Goal: Browse casually: Explore the website without a specific task or goal

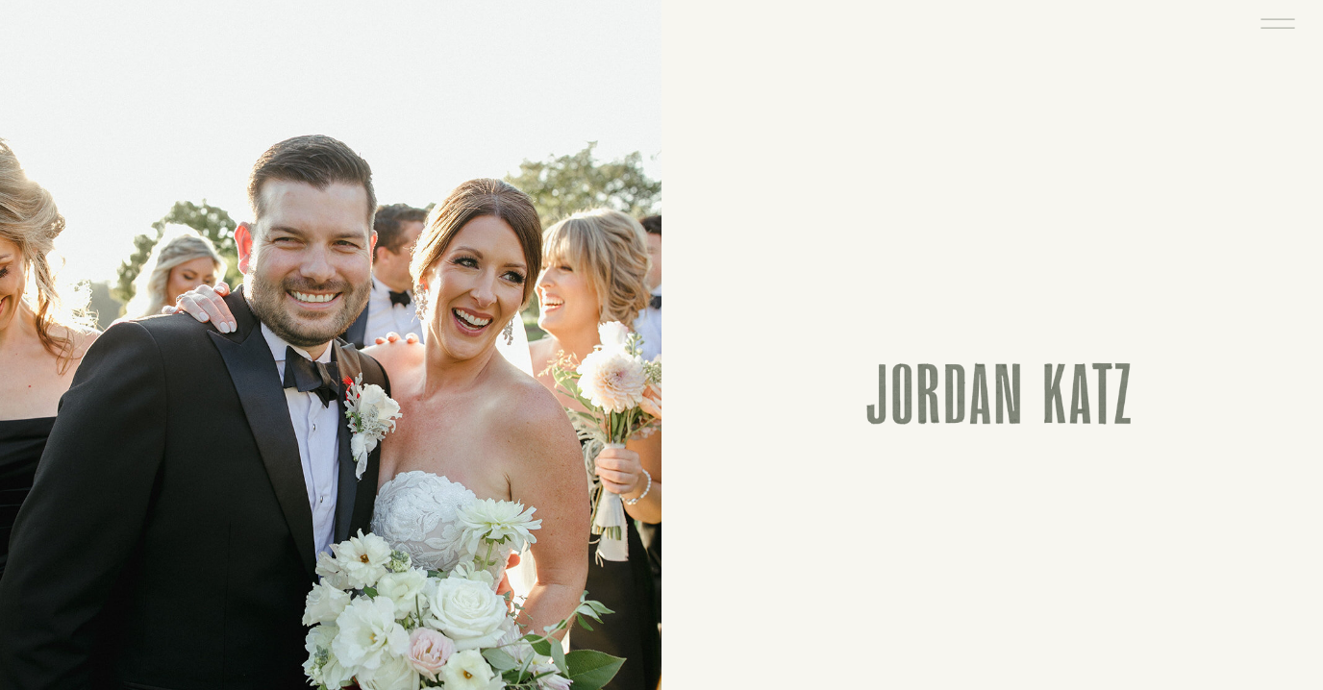
click at [1272, 24] on icon at bounding box center [1277, 23] width 44 height 47
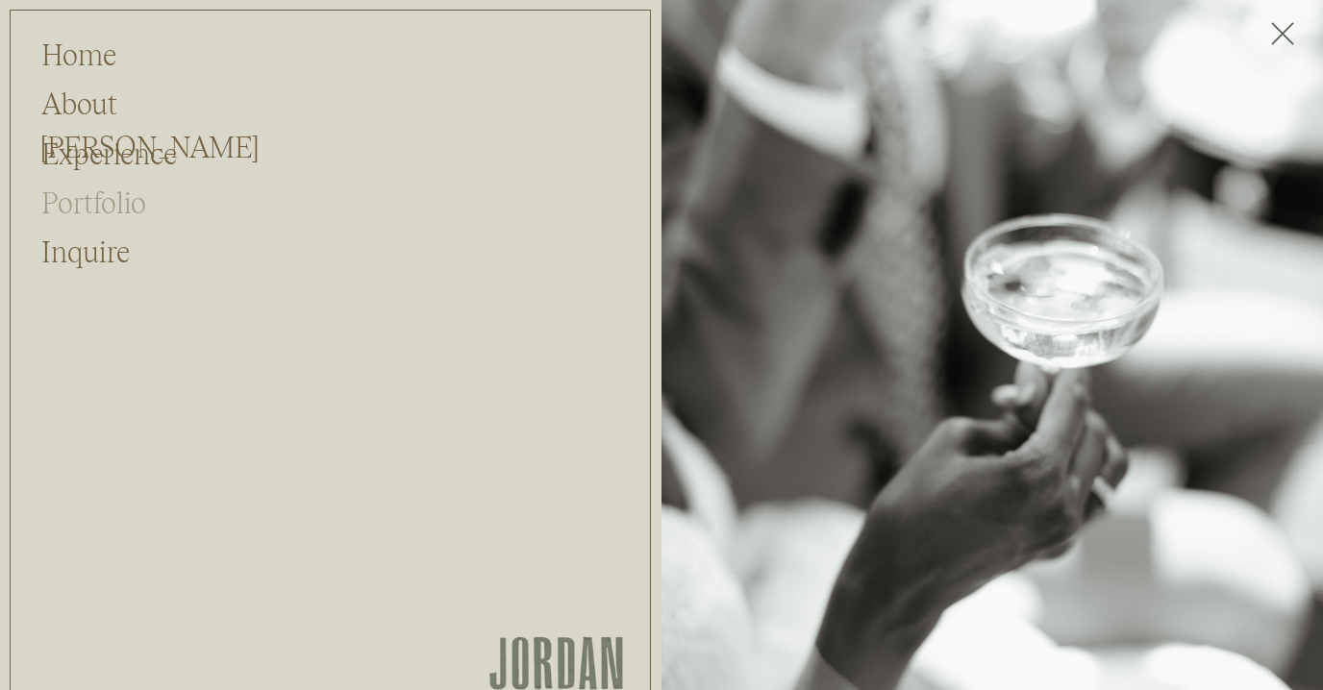
click at [117, 207] on h2 "Portfolio" at bounding box center [93, 200] width 104 height 37
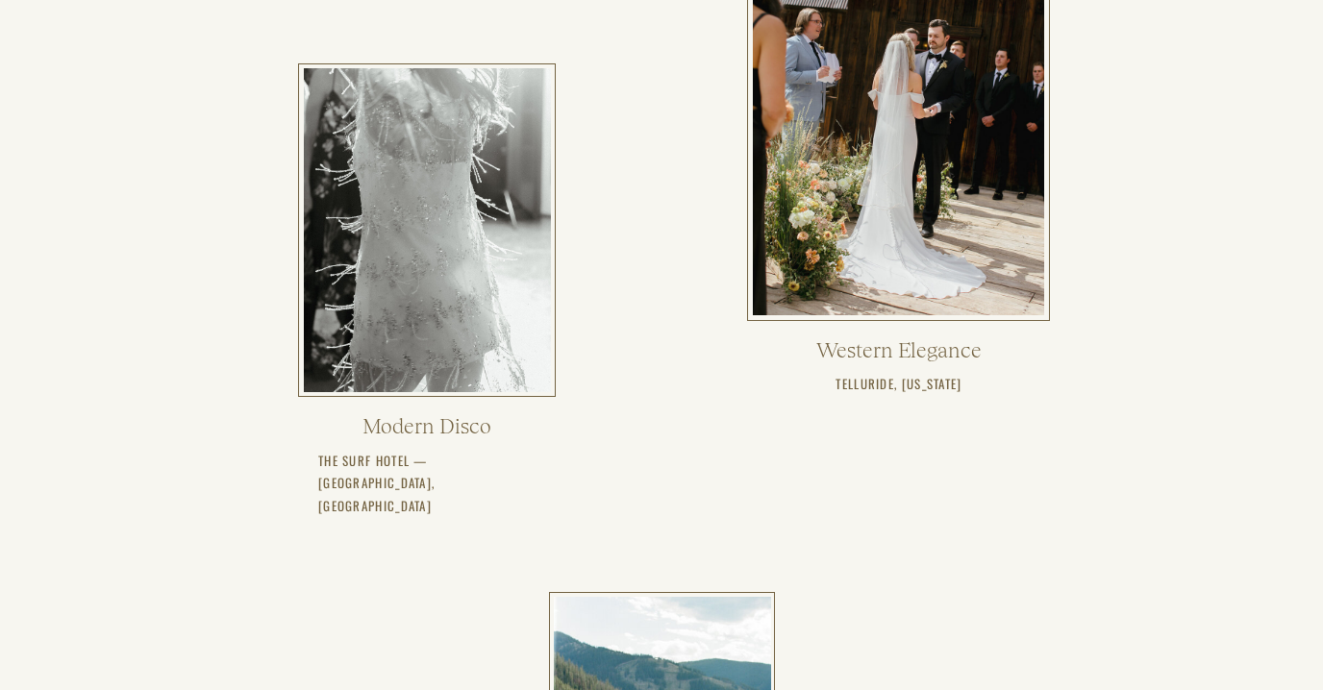
scroll to position [800, 0]
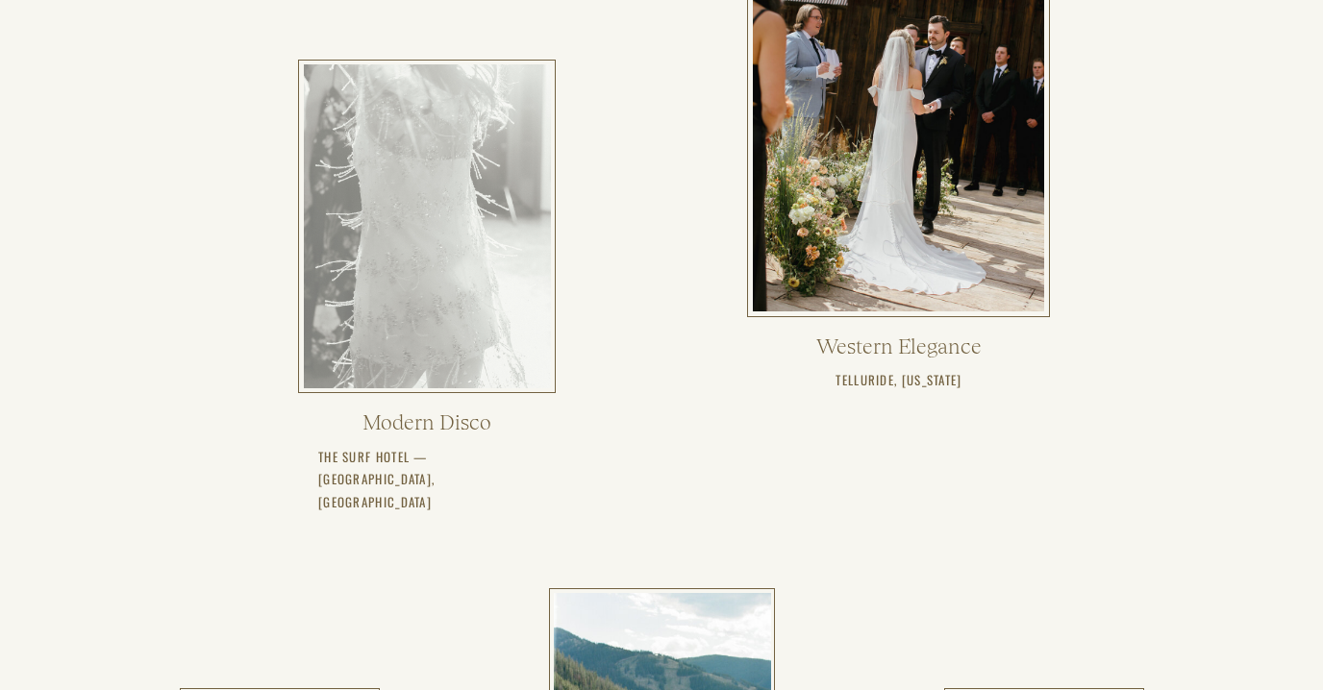
click at [346, 192] on div at bounding box center [427, 226] width 247 height 324
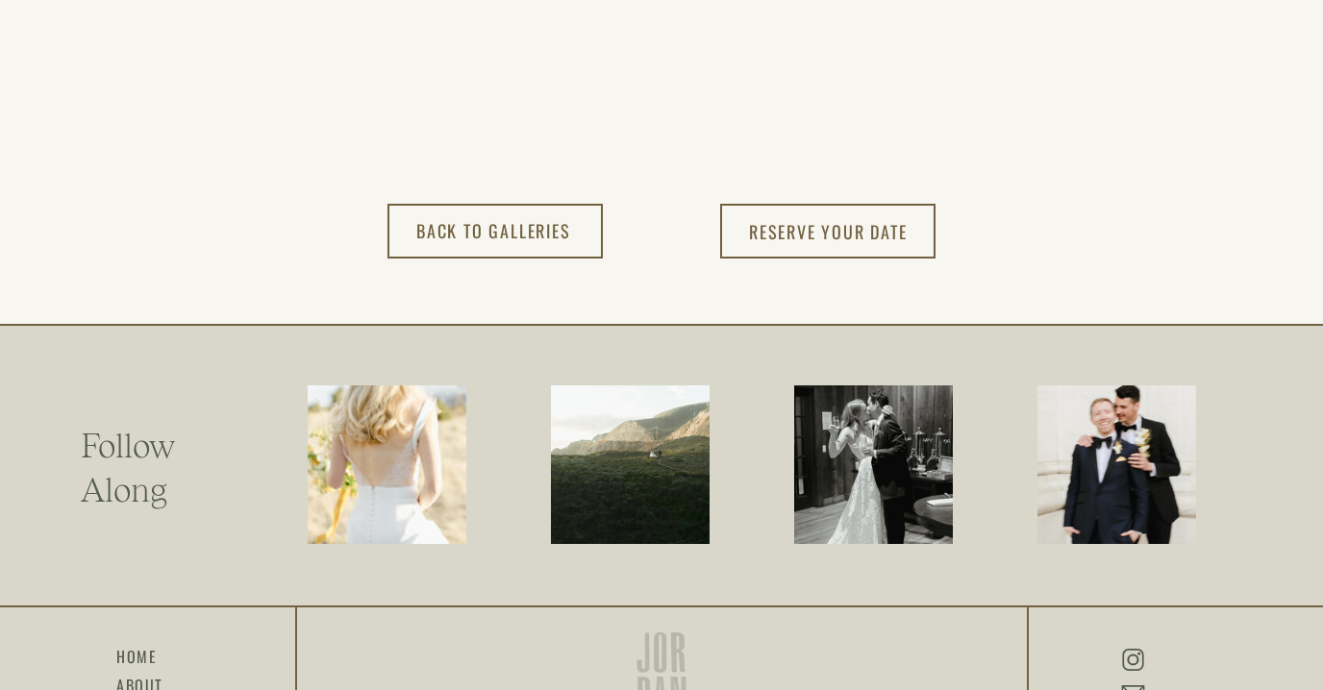
scroll to position [21041, 0]
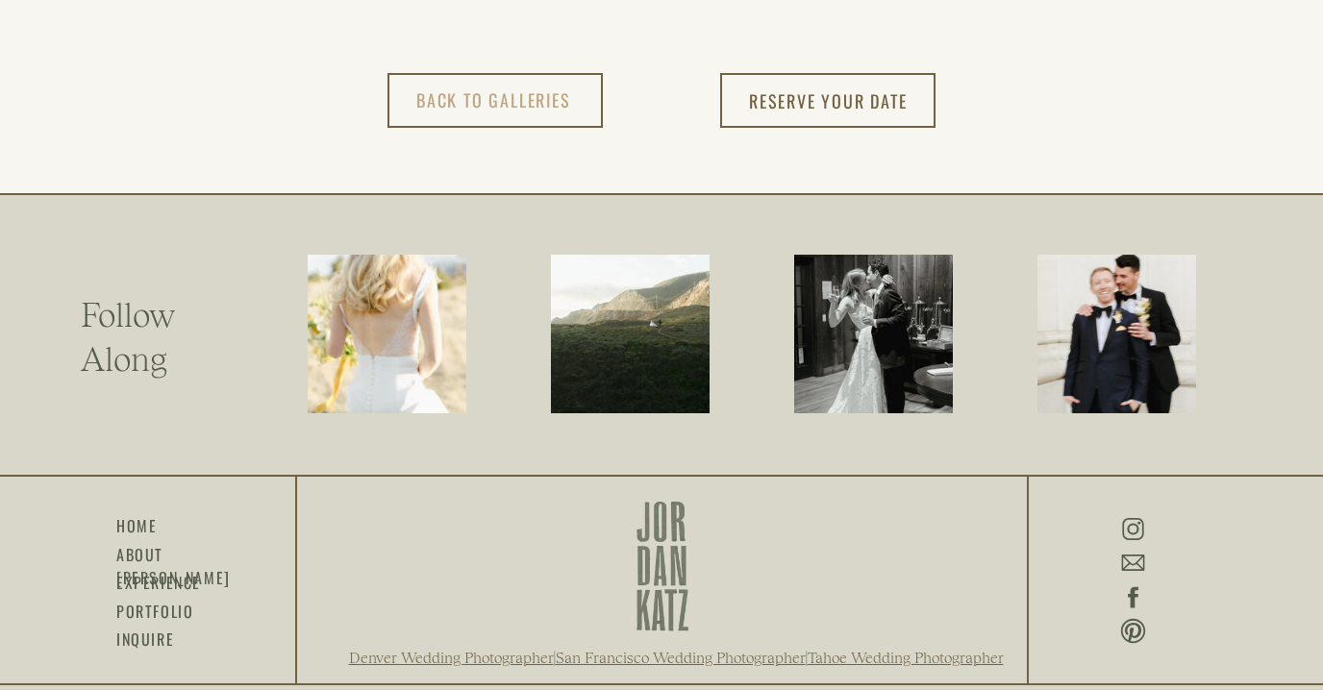
click at [493, 101] on h3 "back to Galleries" at bounding box center [495, 101] width 159 height 33
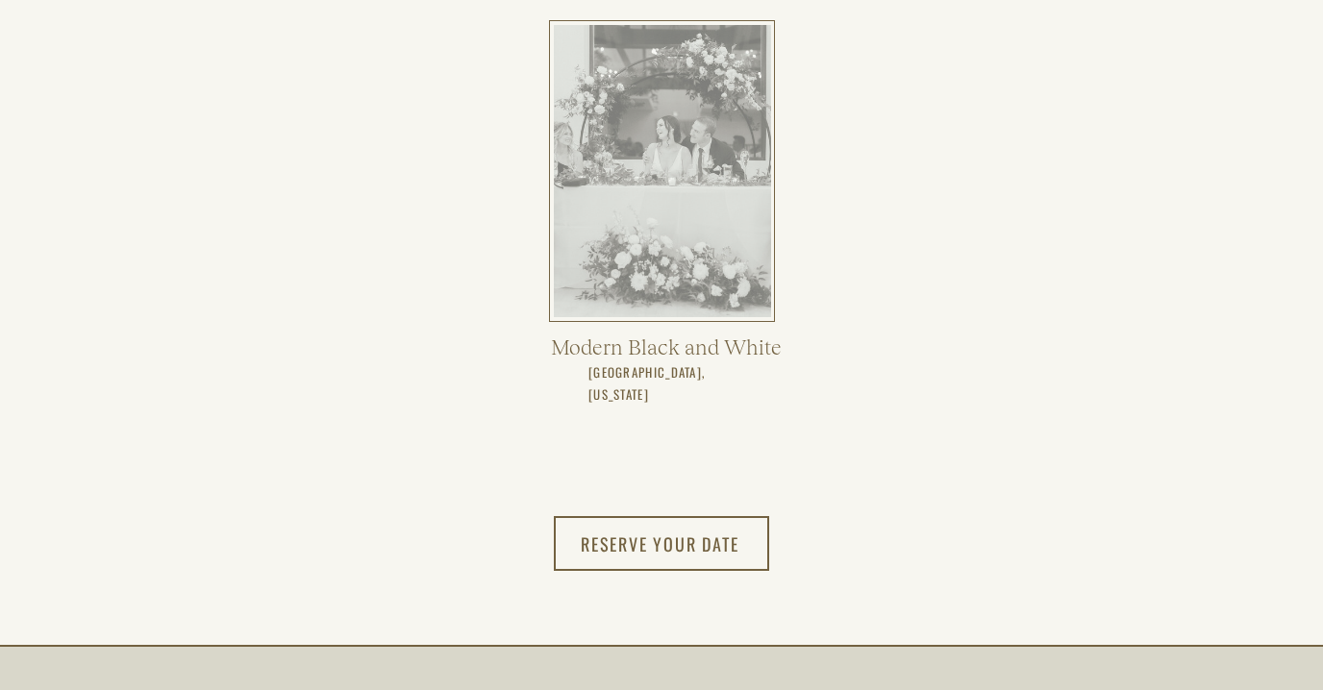
scroll to position [3805, 0]
